Goal: Communication & Community: Ask a question

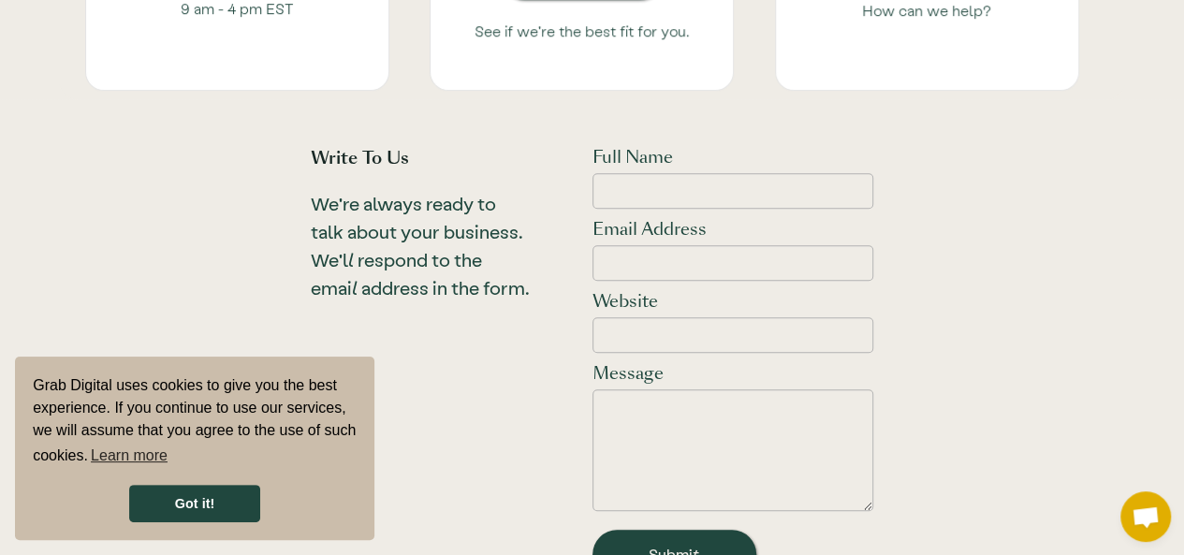
scroll to position [749, 0]
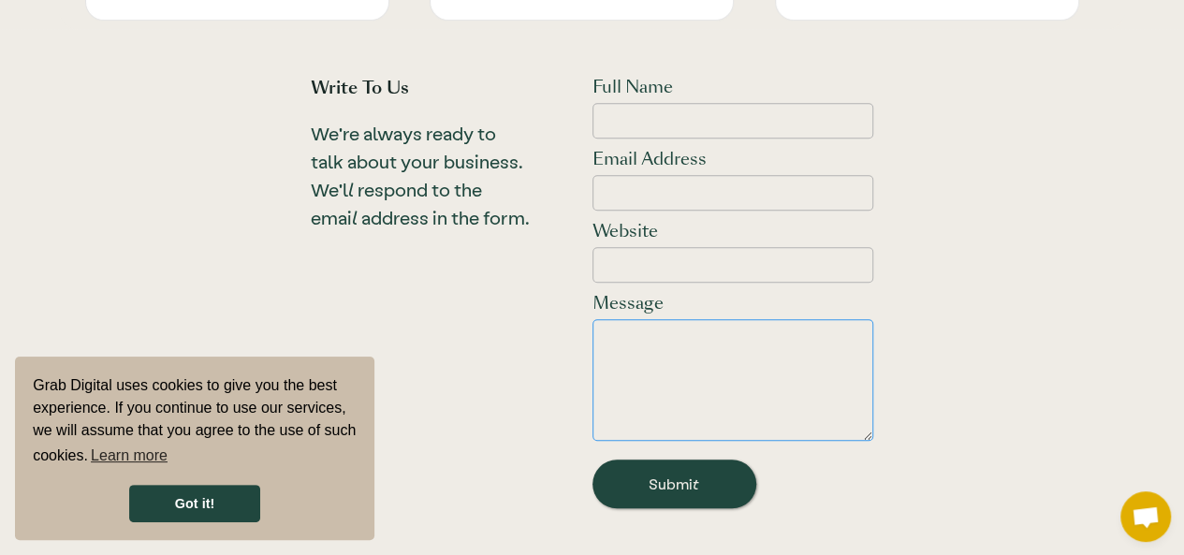
click at [653, 370] on textarea "Email Form" at bounding box center [733, 380] width 282 height 122
paste textarea "Hey there, Thinking about diving into e-commerce? Starting an online store can …"
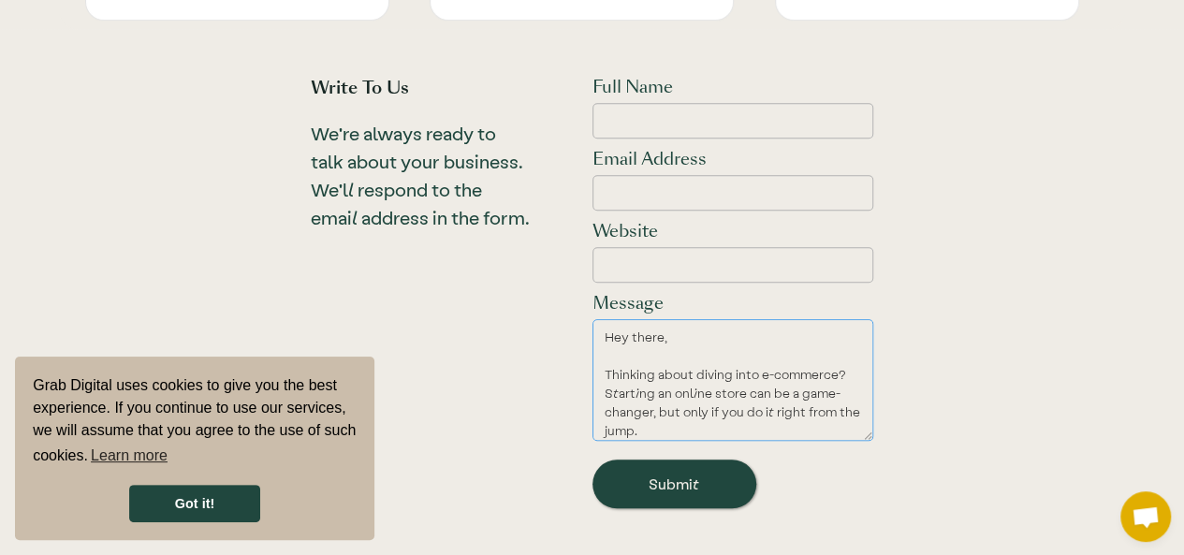
scroll to position [447, 0]
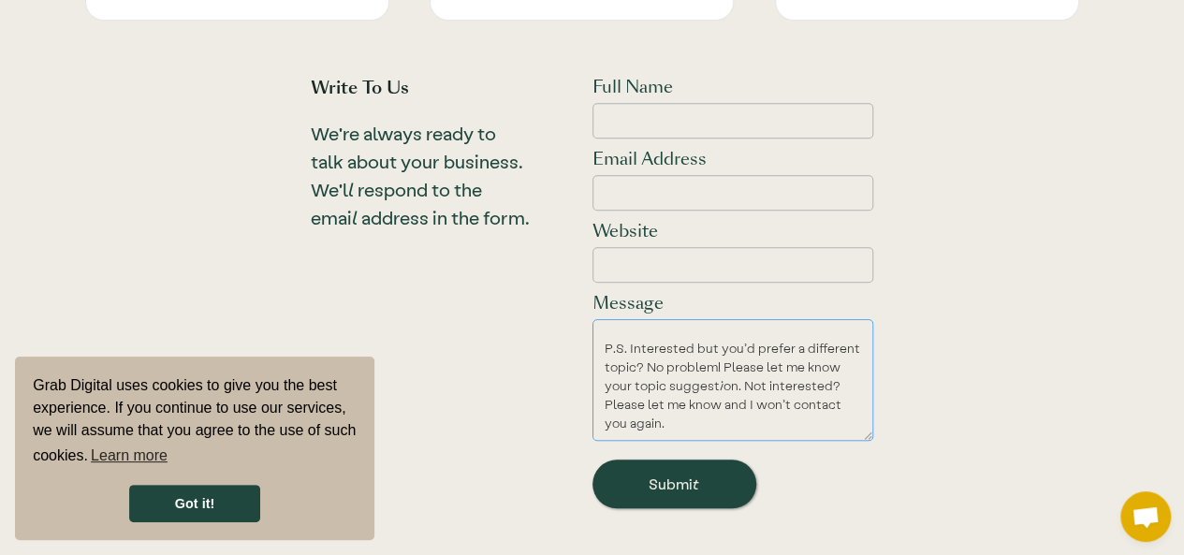
type textarea "Hey there, Thinking about diving into e-commerce? Starting an online store can …"
click at [634, 178] on input "Email Address" at bounding box center [733, 193] width 282 height 36
type input "[PERSON_NAME][EMAIL_ADDRESS][DOMAIN_NAME]"
click at [634, 126] on input "Full Name" at bounding box center [733, 121] width 282 height 36
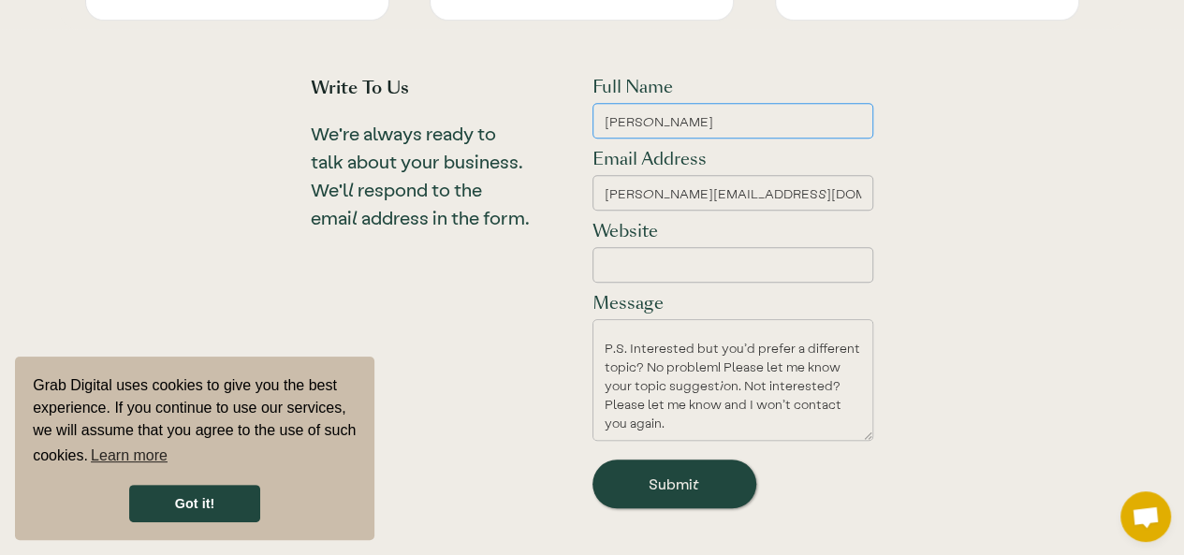
type input "[PERSON_NAME]"
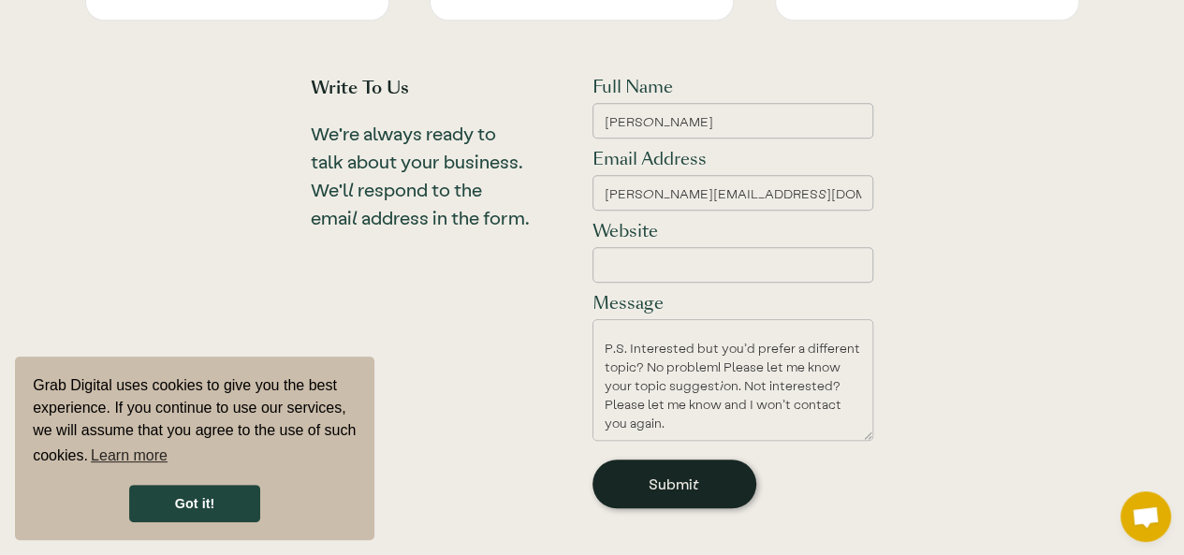
click at [666, 478] on input "Submit" at bounding box center [674, 483] width 164 height 49
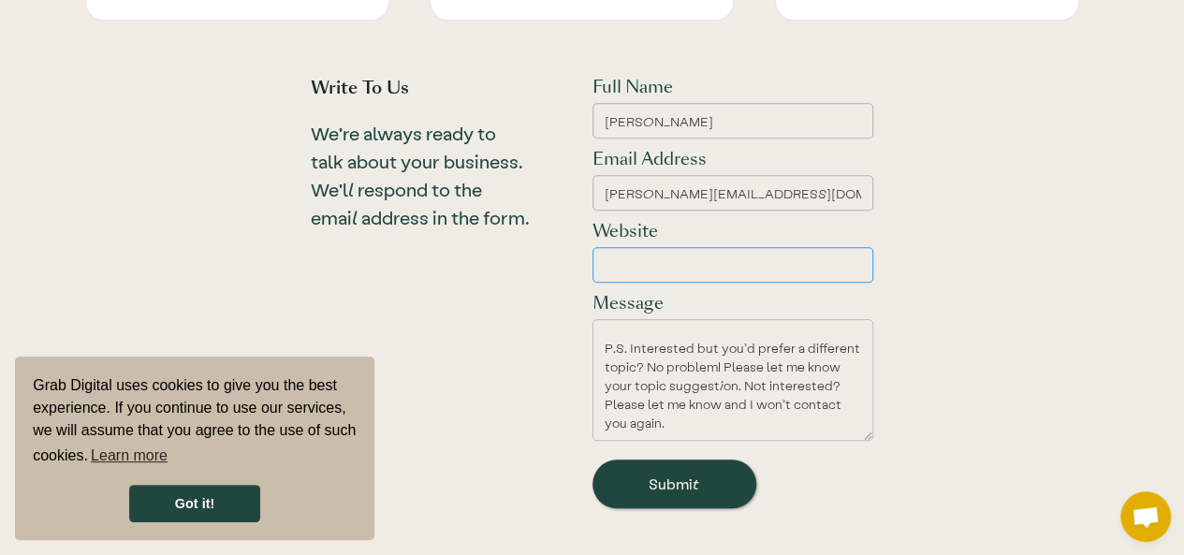
click at [625, 259] on input "Website" at bounding box center [733, 265] width 282 height 36
paste input "[URL][DOMAIN_NAME]"
type input "[URL][DOMAIN_NAME]"
click at [521, 258] on div "Write to Us We're always ready to talk about your business. We'll respond to th…" at bounding box center [420, 167] width 219 height 183
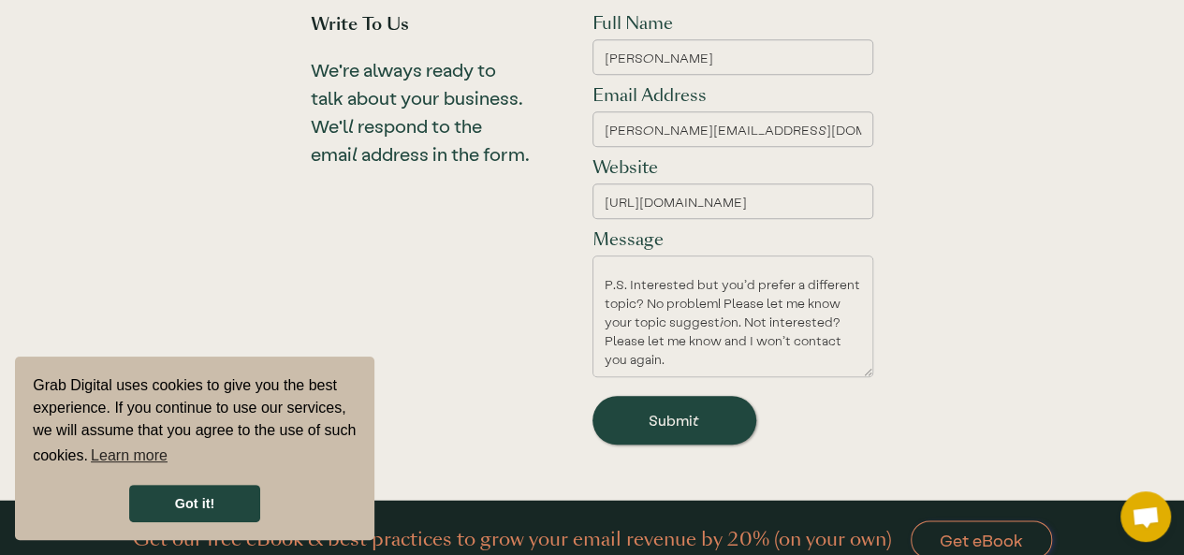
scroll to position [842, 0]
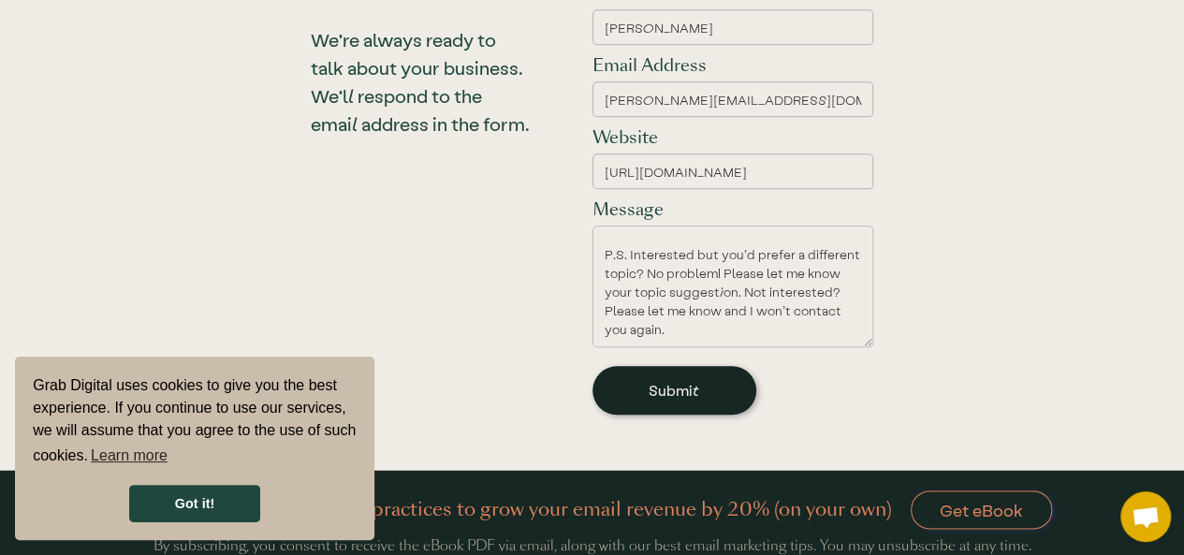
click at [673, 383] on input "Submit" at bounding box center [674, 390] width 164 height 49
type input "Please wait..."
